Goal: Book appointment/travel/reservation

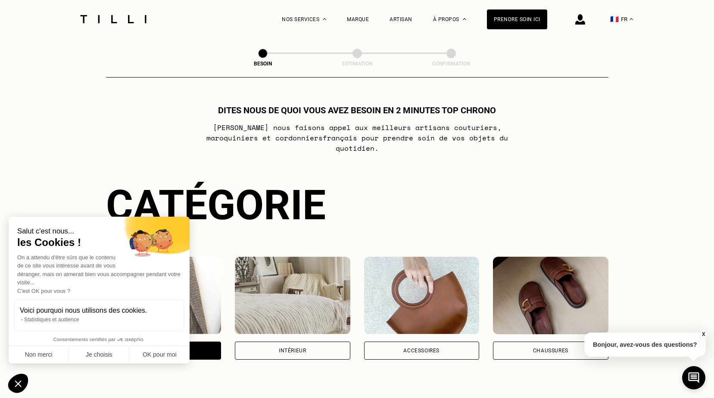
select select "FR"
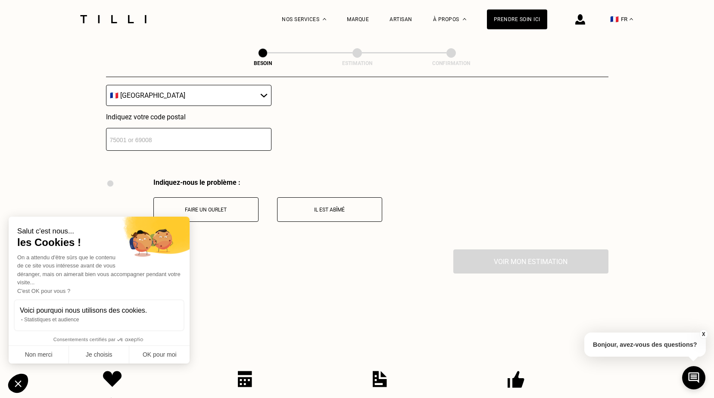
scroll to position [1372, 0]
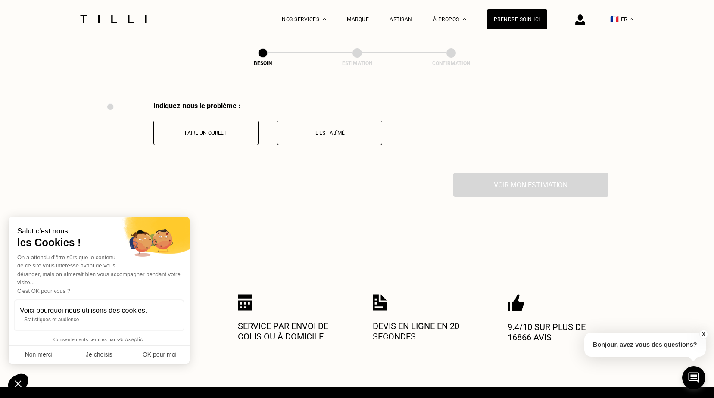
click at [242, 131] on button "Faire un ourlet" at bounding box center [205, 133] width 105 height 25
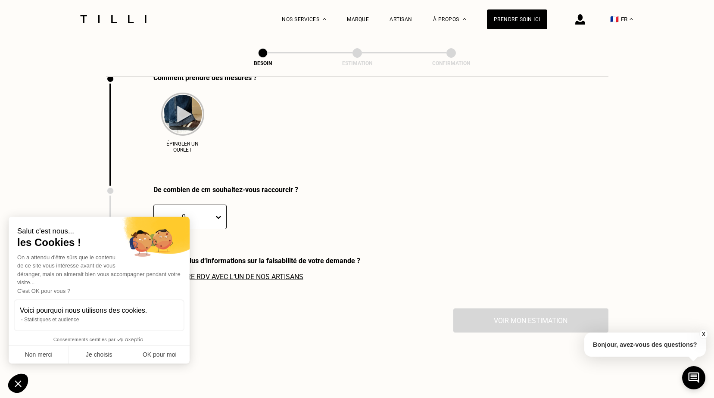
scroll to position [1487, 0]
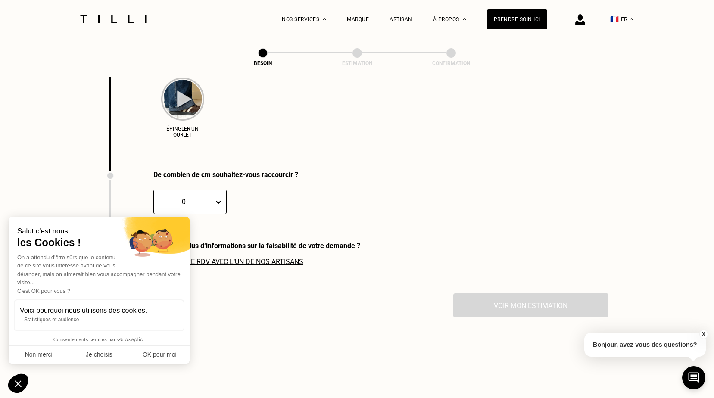
click at [222, 198] on icon at bounding box center [218, 202] width 9 height 9
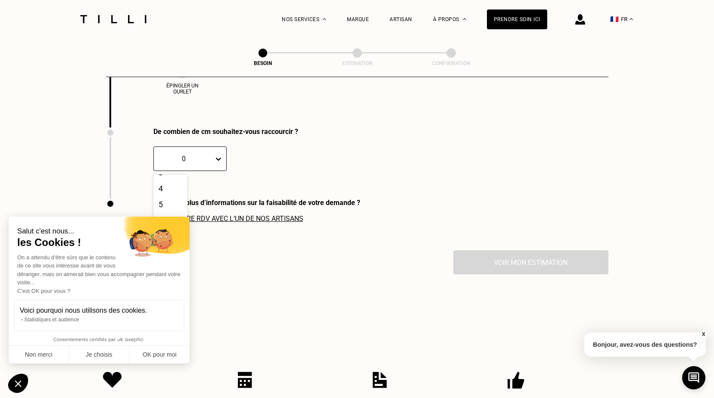
scroll to position [43, 0]
click at [167, 199] on div "5" at bounding box center [170, 205] width 34 height 16
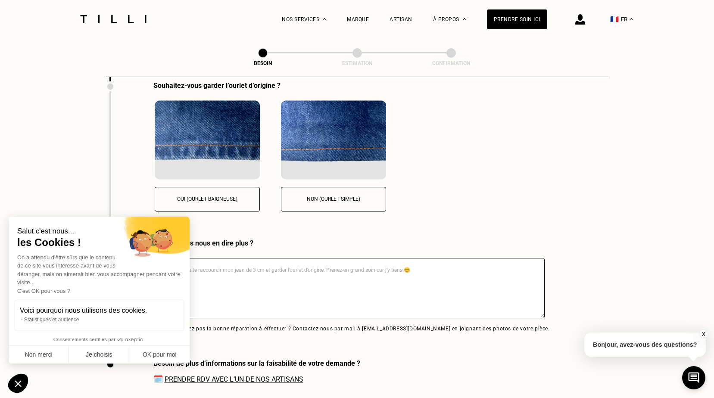
scroll to position [1647, 0]
click at [222, 200] on button "Oui (ourlet baigneuse)" at bounding box center [207, 199] width 105 height 25
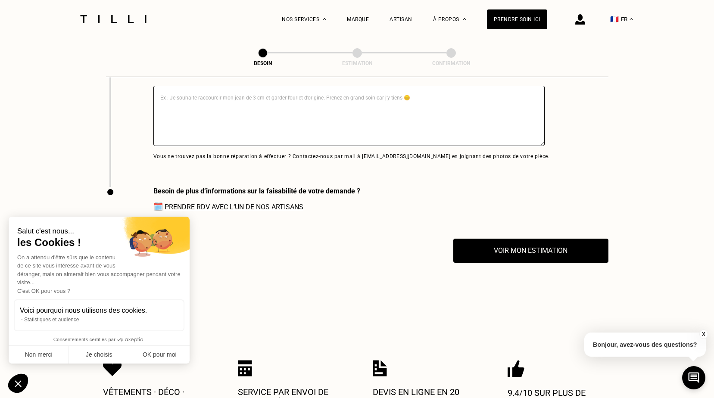
scroll to position [1820, 0]
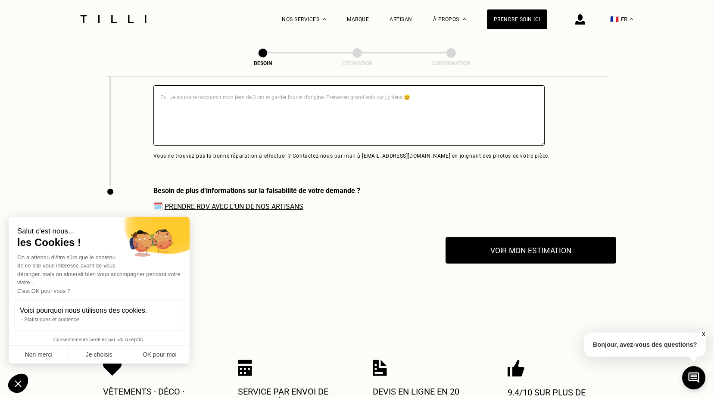
click at [538, 249] on button "Voir mon estimation" at bounding box center [530, 250] width 171 height 27
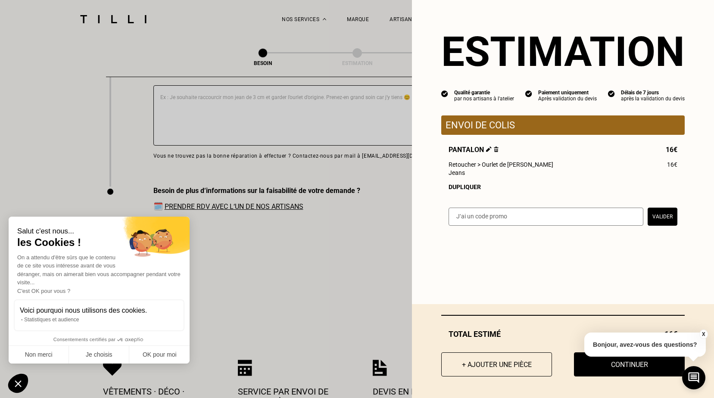
click at [659, 220] on button "Valider" at bounding box center [662, 217] width 30 height 18
click at [593, 372] on button "Continuer" at bounding box center [629, 364] width 122 height 27
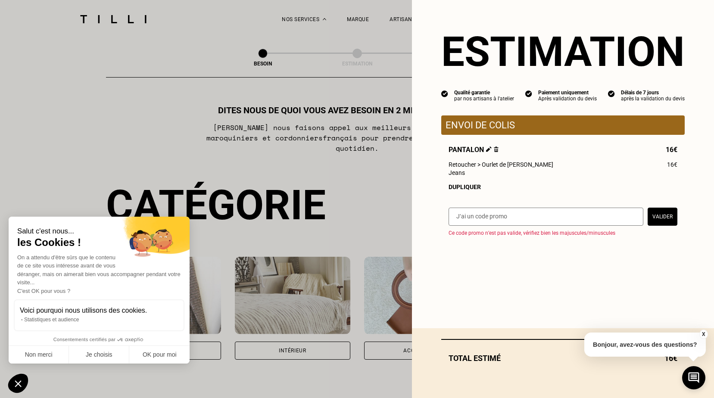
select select "FR"
